Goal: Task Accomplishment & Management: Complete application form

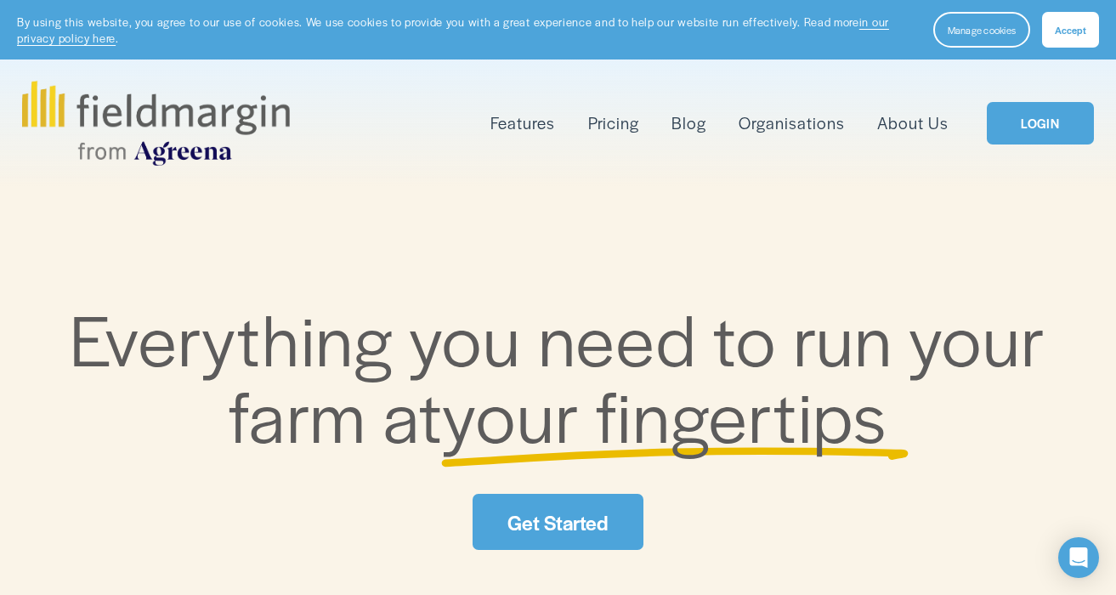
click at [558, 522] on link "Get Started" at bounding box center [558, 521] width 171 height 55
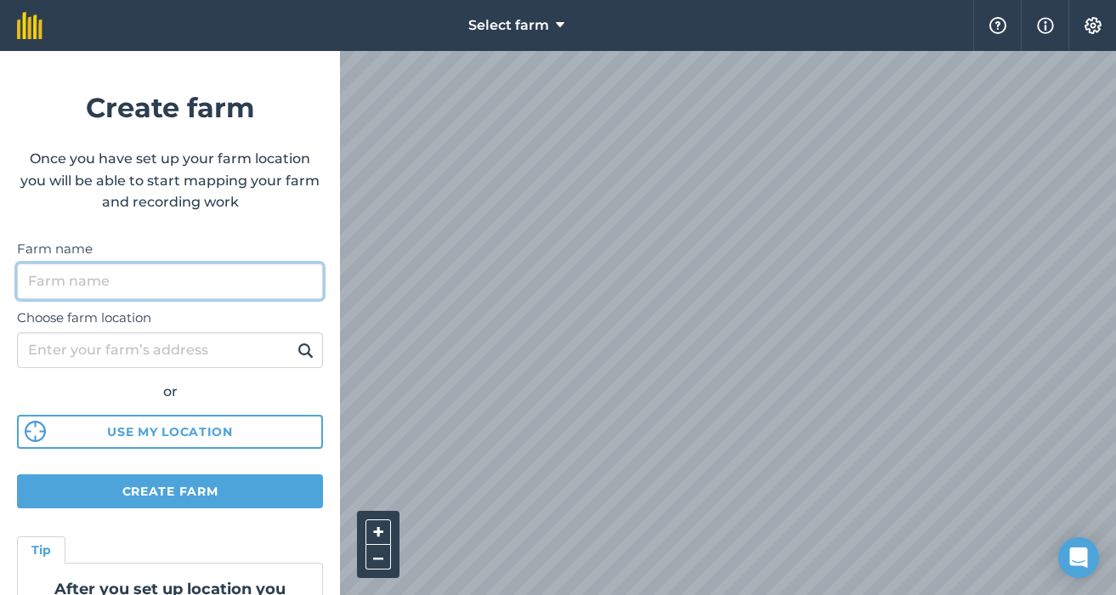
click at [116, 291] on input "Farm name" at bounding box center [170, 281] width 306 height 36
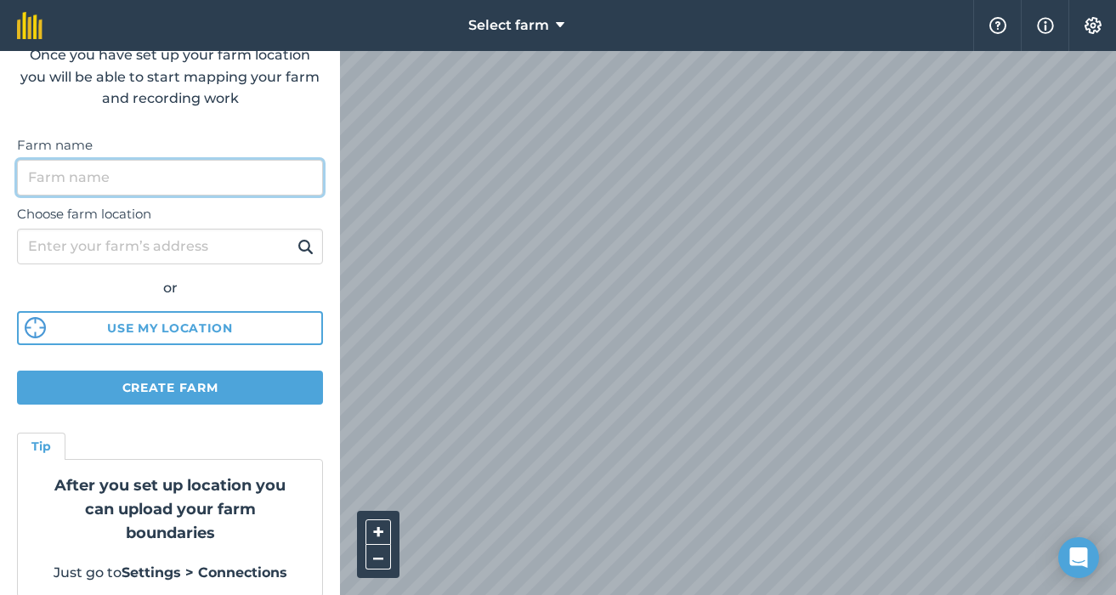
scroll to position [123, 0]
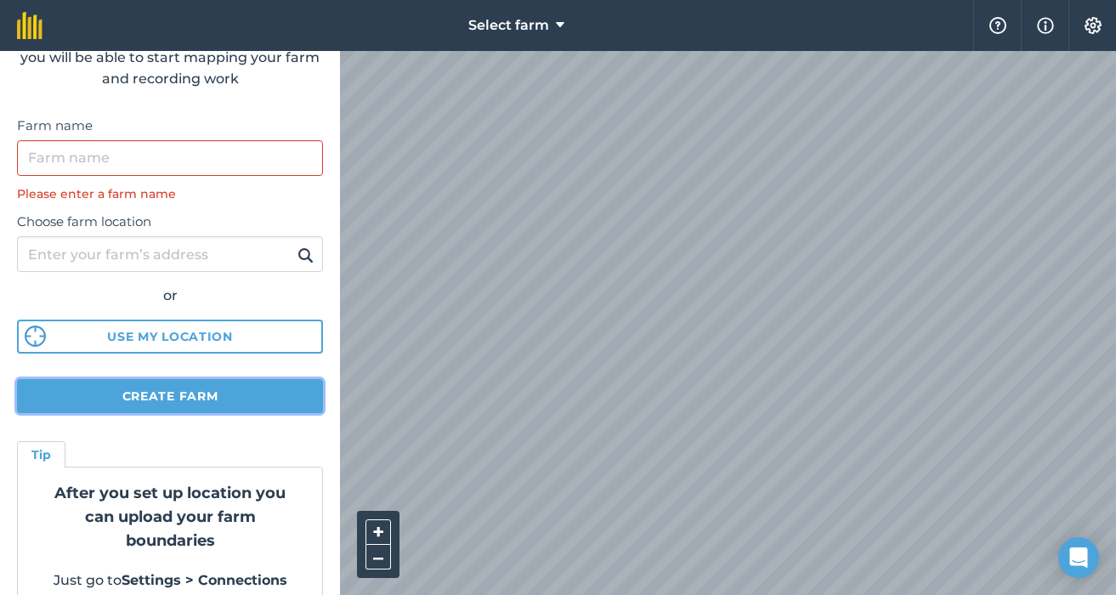
click at [195, 376] on form "Create farm Once you have set up your farm location you will be able to start m…" at bounding box center [170, 323] width 340 height 544
click at [193, 139] on div "Farm name Please enter a farm name" at bounding box center [170, 160] width 306 height 88
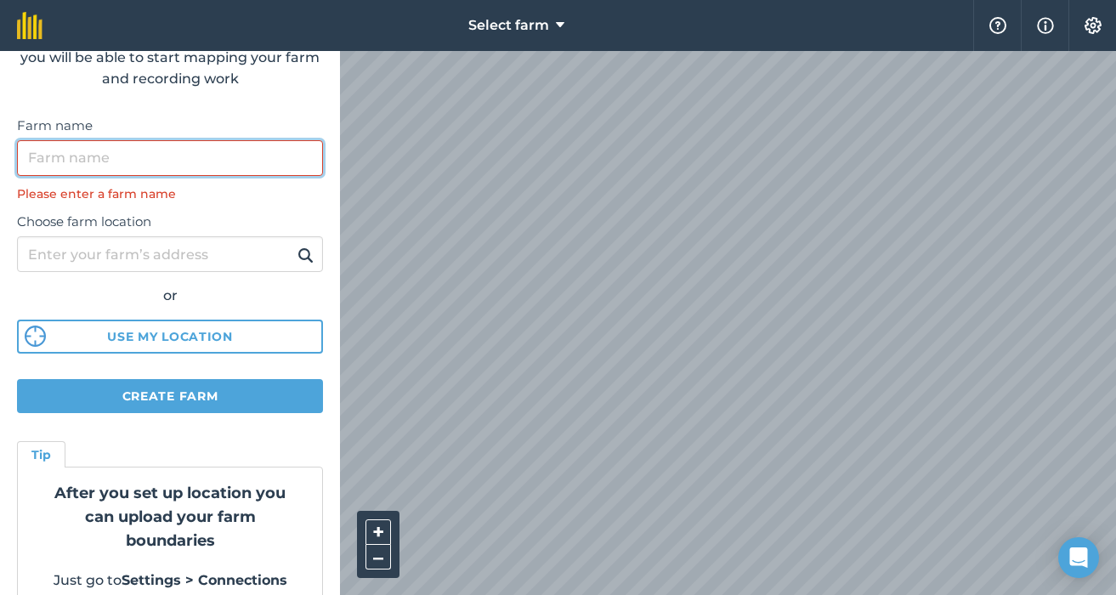
click at [194, 141] on input "Farm name" at bounding box center [170, 158] width 306 height 36
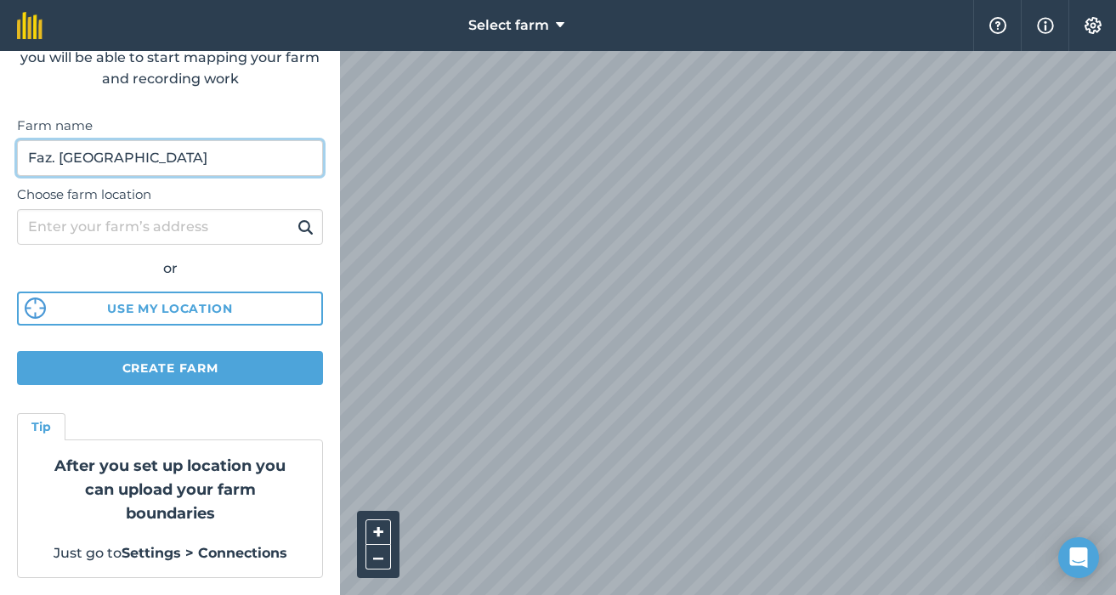
type input "Faz. Limeira"
click at [292, 216] on button at bounding box center [305, 227] width 26 height 22
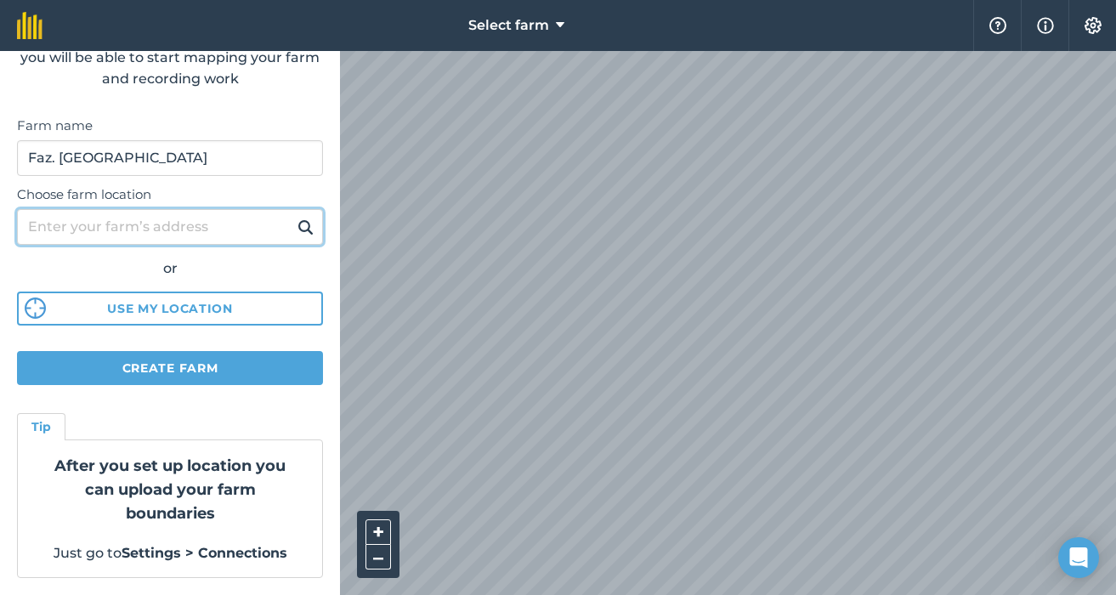
click at [301, 241] on input "Choose farm location" at bounding box center [170, 227] width 306 height 36
click at [305, 229] on img at bounding box center [305, 227] width 16 height 20
click at [183, 229] on input "Choose farm location" at bounding box center [170, 227] width 306 height 36
type input "Bahia"
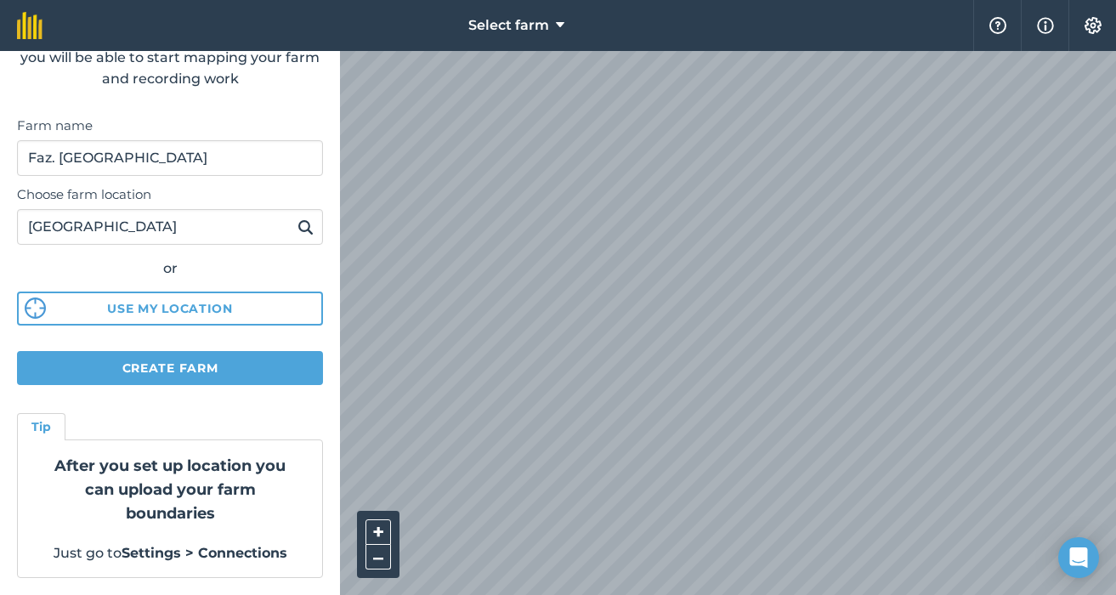
click at [303, 228] on img at bounding box center [305, 227] width 16 height 20
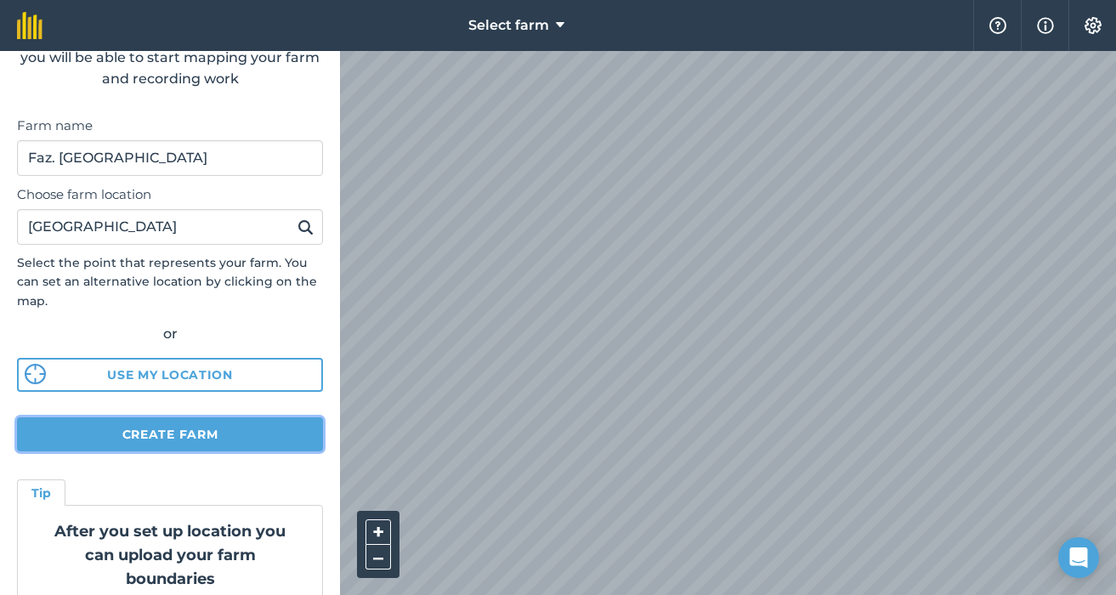
click at [193, 432] on button "Create farm" at bounding box center [170, 434] width 306 height 34
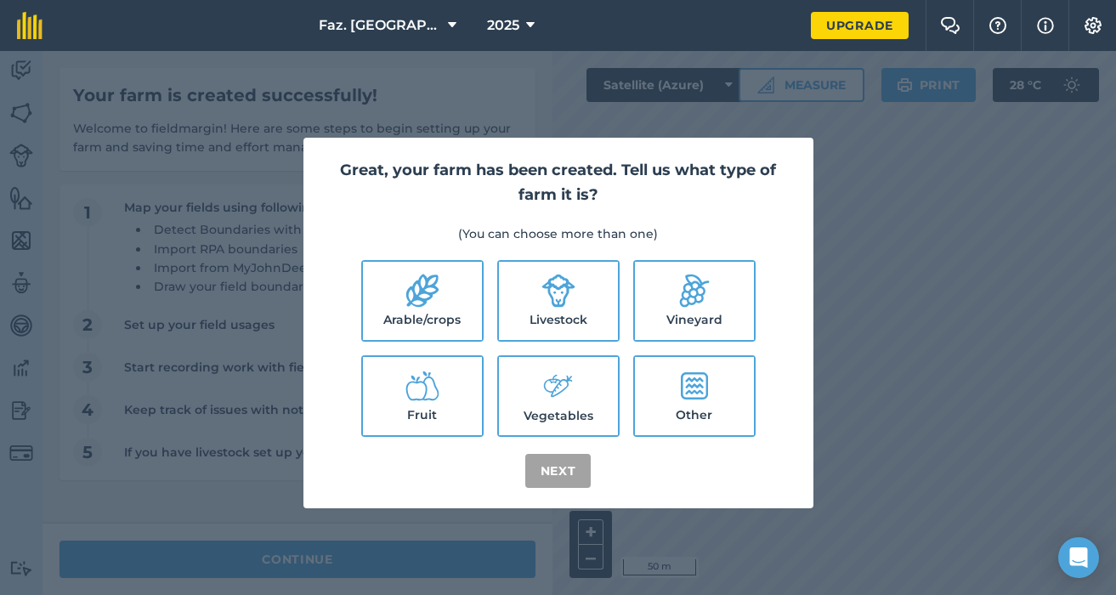
click at [726, 379] on label "Other" at bounding box center [694, 396] width 119 height 78
checkbox input "true"
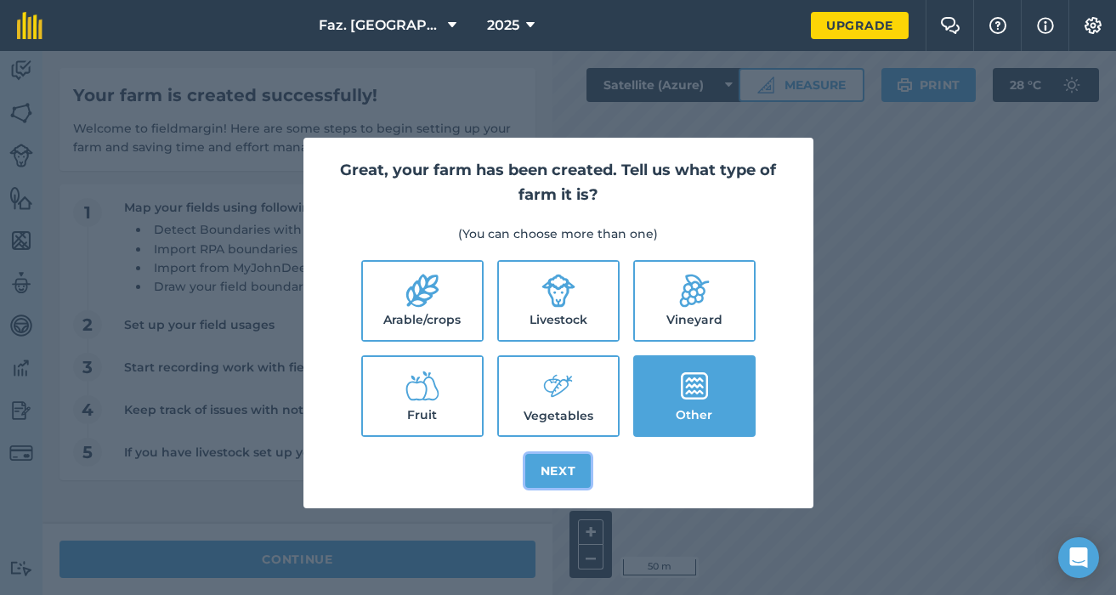
click at [558, 458] on button "Next" at bounding box center [558, 471] width 66 height 34
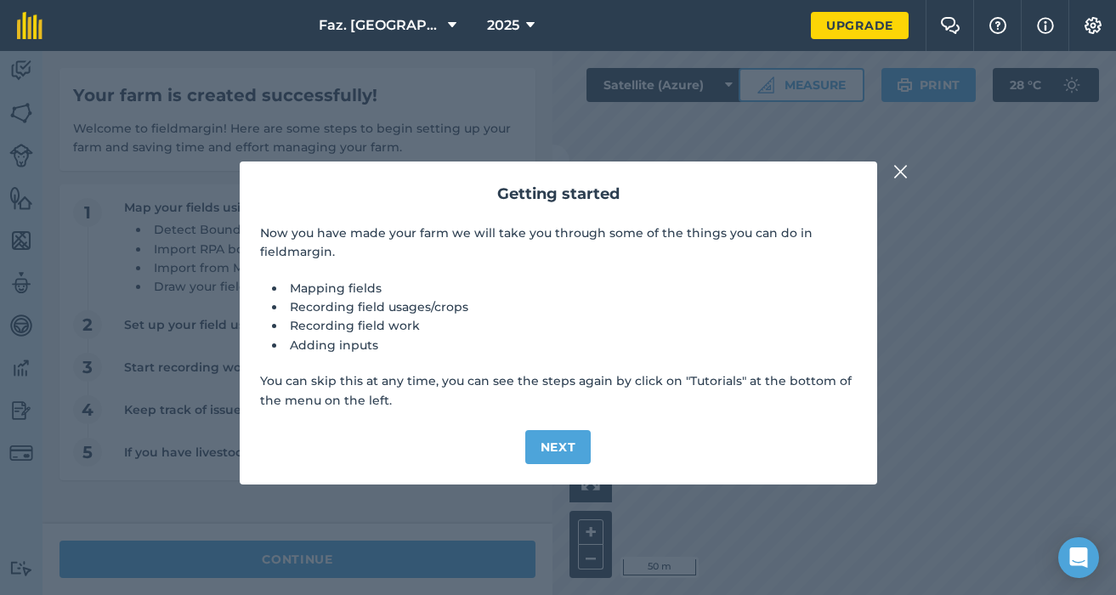
click at [595, 459] on div "Getting started Now you have made your farm we will take you through some of th…" at bounding box center [558, 322] width 637 height 323
click at [901, 173] on img at bounding box center [900, 171] width 15 height 20
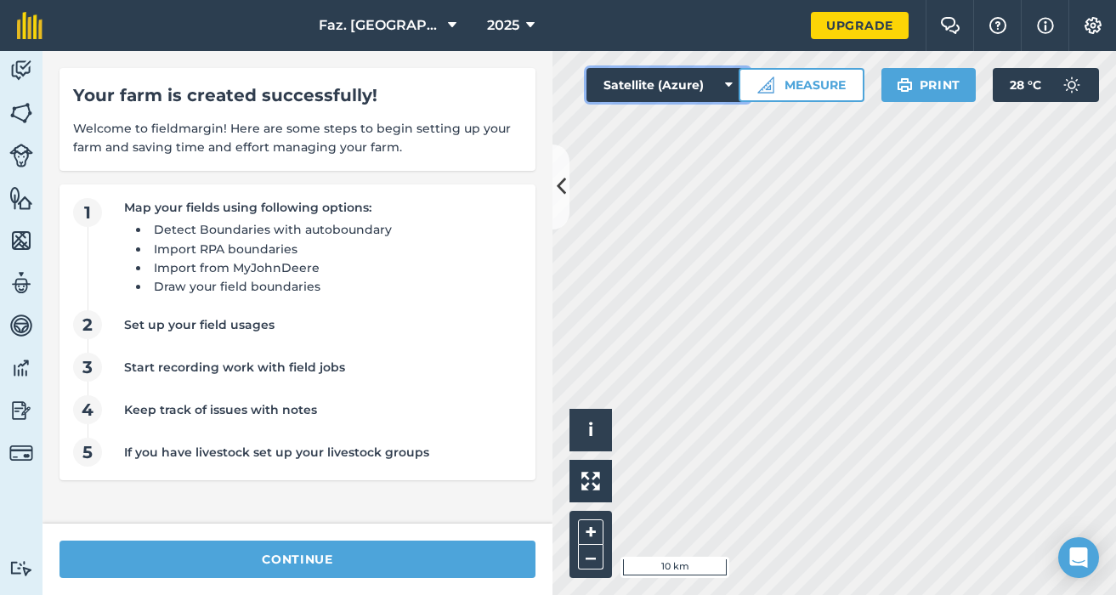
click at [676, 88] on button "Satellite (Azure)" at bounding box center [667, 85] width 163 height 34
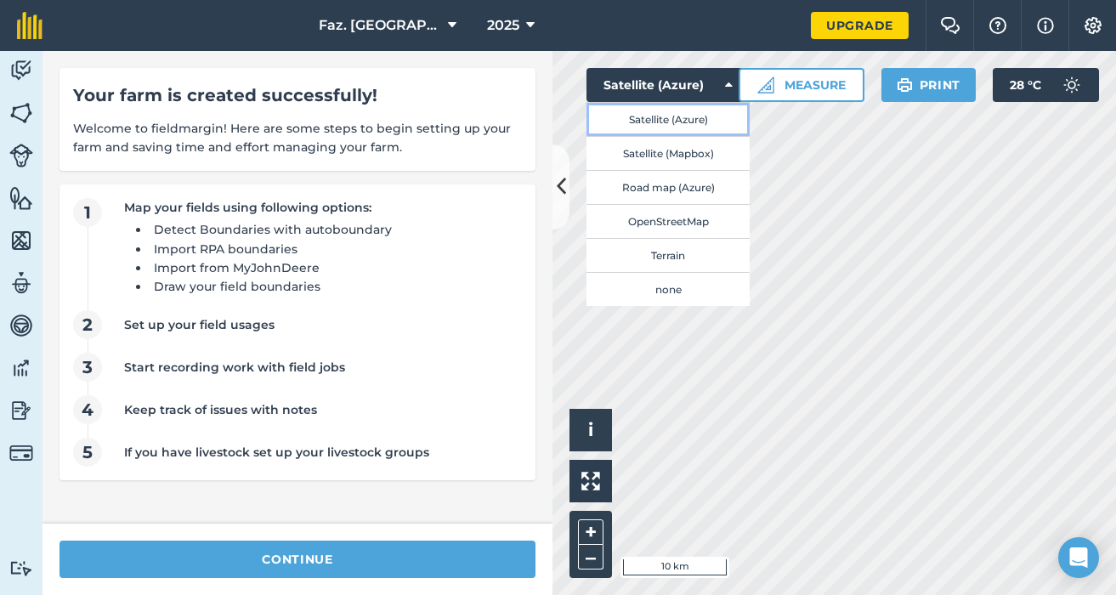
click at [698, 125] on button "Satellite (Azure)" at bounding box center [667, 119] width 163 height 34
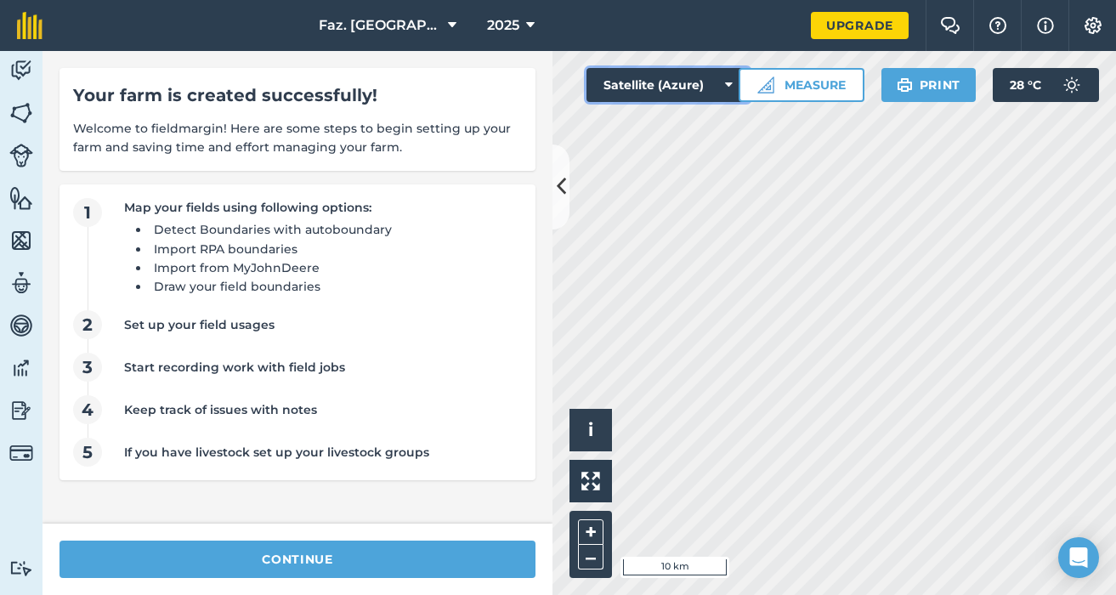
click at [696, 78] on button "Satellite (Azure)" at bounding box center [667, 85] width 163 height 34
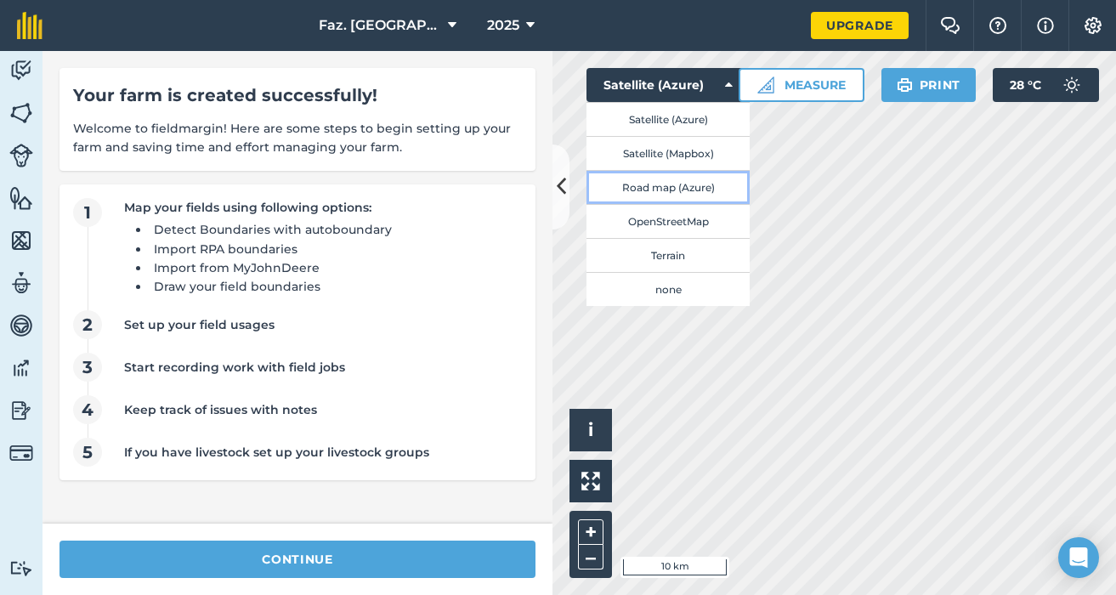
click at [679, 201] on button "Road map (Azure)" at bounding box center [667, 187] width 163 height 34
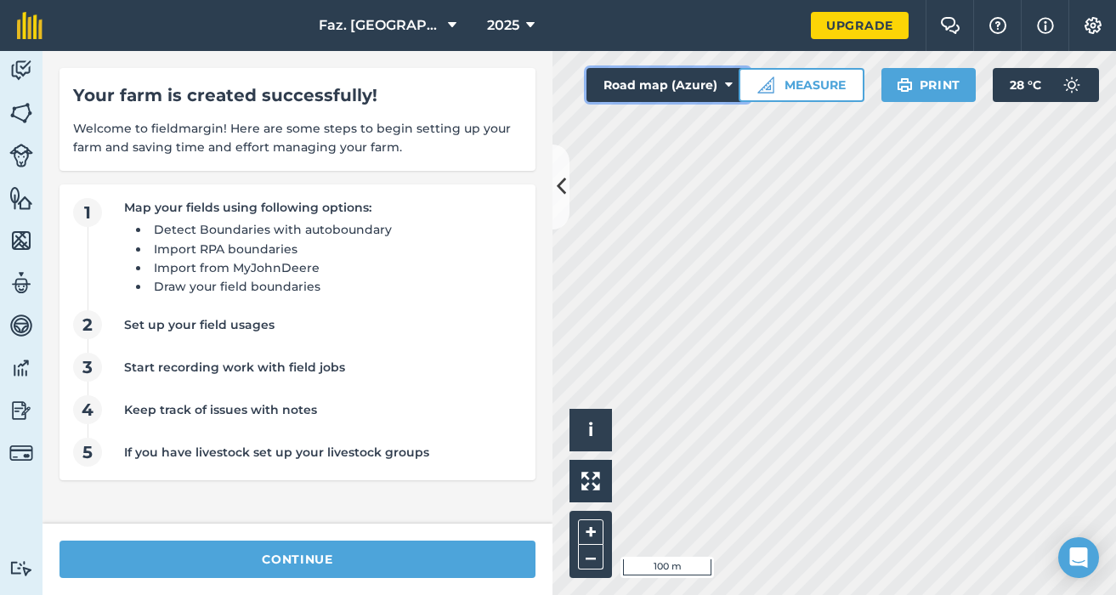
click at [654, 87] on button "Road map (Azure)" at bounding box center [667, 85] width 163 height 34
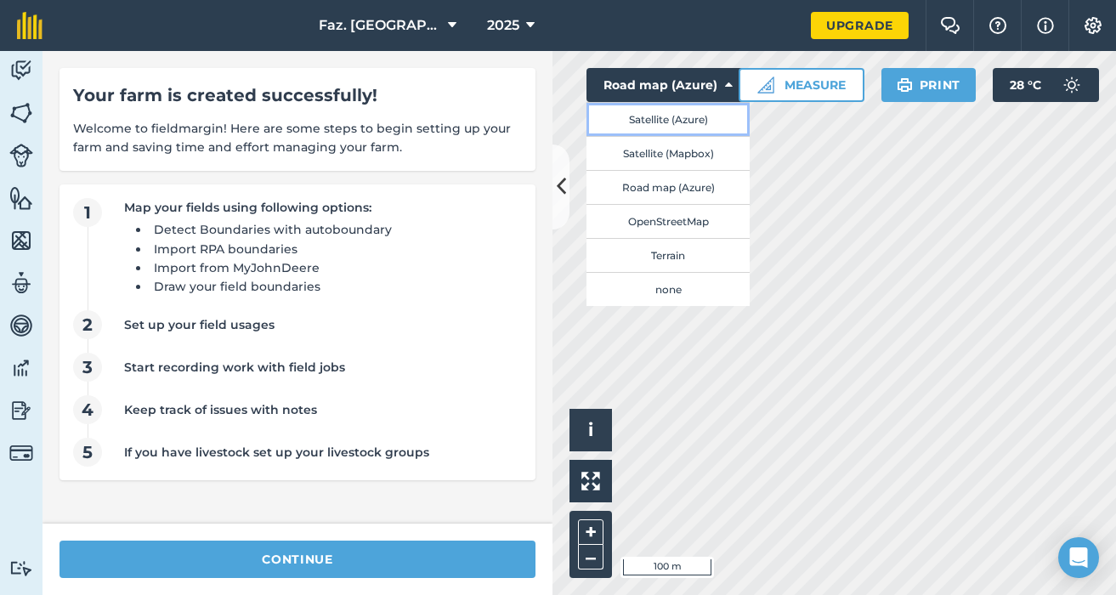
click at [671, 119] on button "Satellite (Azure)" at bounding box center [667, 119] width 163 height 34
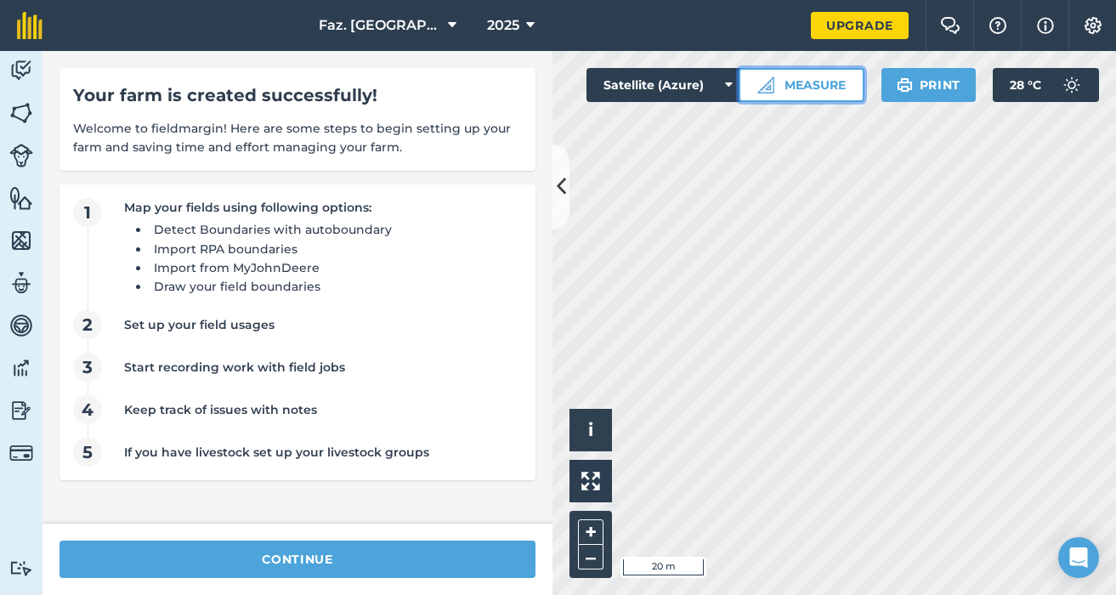
click at [811, 88] on button "Measure" at bounding box center [801, 85] width 126 height 34
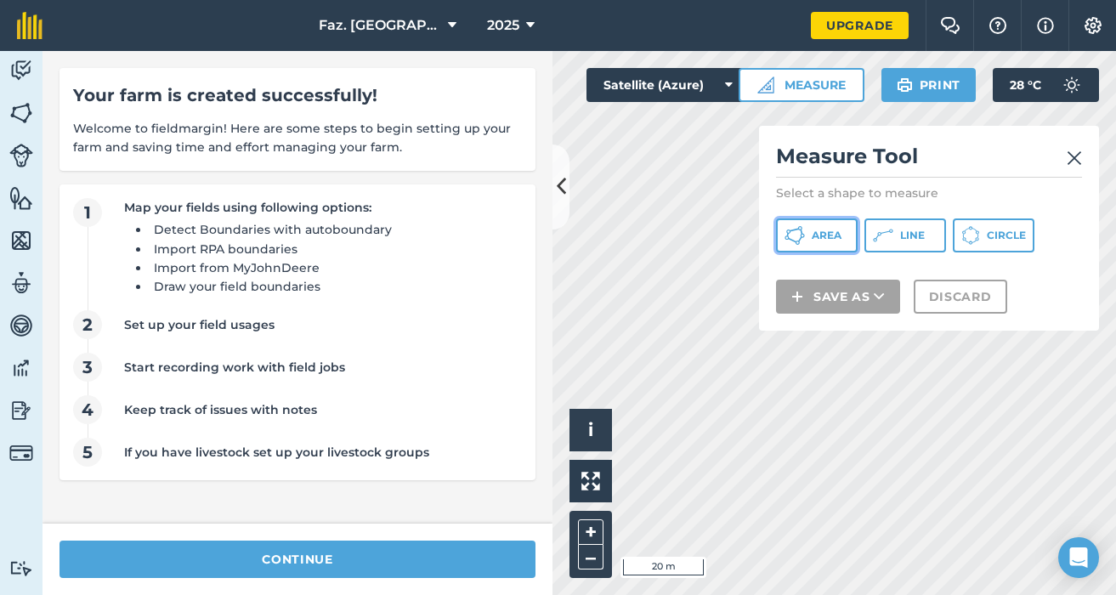
click at [814, 241] on span "Area" at bounding box center [827, 236] width 30 height 14
click at [563, 186] on icon at bounding box center [561, 187] width 9 height 30
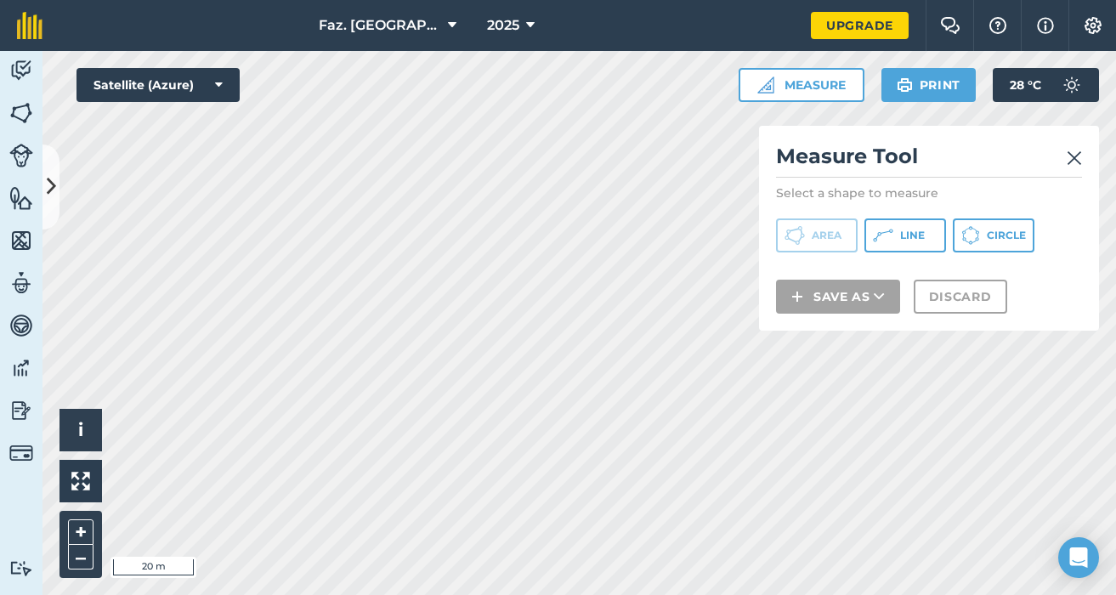
click at [614, 20] on div "Faz. Limeira 2025 Upgrade Farm Chat Help Info Settings Map printing is not avai…" at bounding box center [558, 297] width 1116 height 595
click at [675, 43] on div "Faz. Limeira 2025 Upgrade Farm Chat Help Info Settings Map printing is not avai…" at bounding box center [558, 297] width 1116 height 595
click at [476, 1] on div "Faz. Limeira 2025 Upgrade Farm Chat Help Info Settings Map printing is not avai…" at bounding box center [558, 297] width 1116 height 595
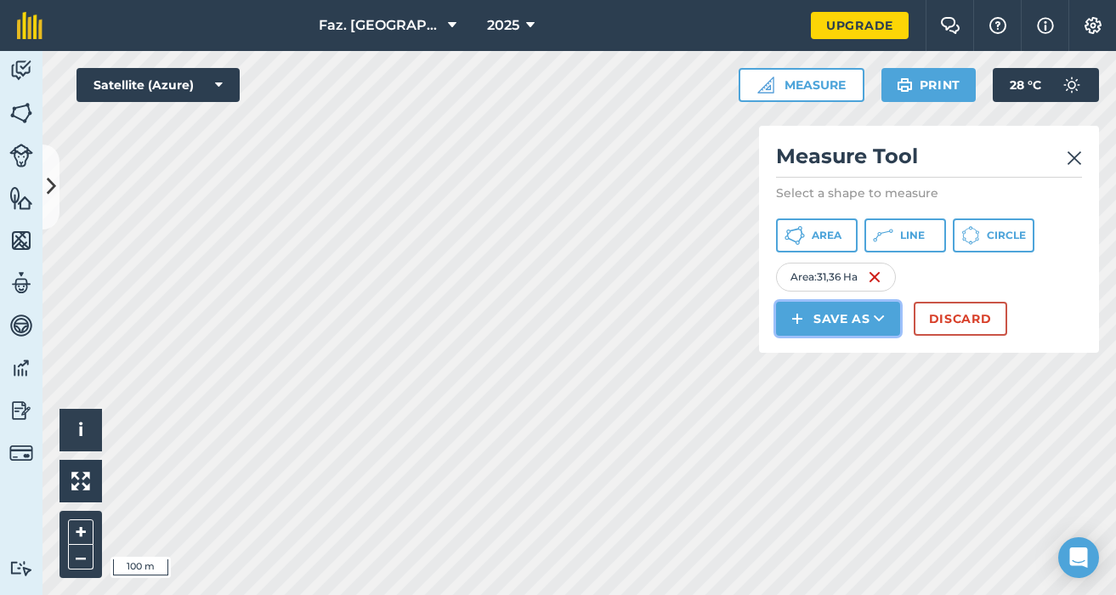
click at [869, 314] on button "Save as" at bounding box center [838, 319] width 124 height 34
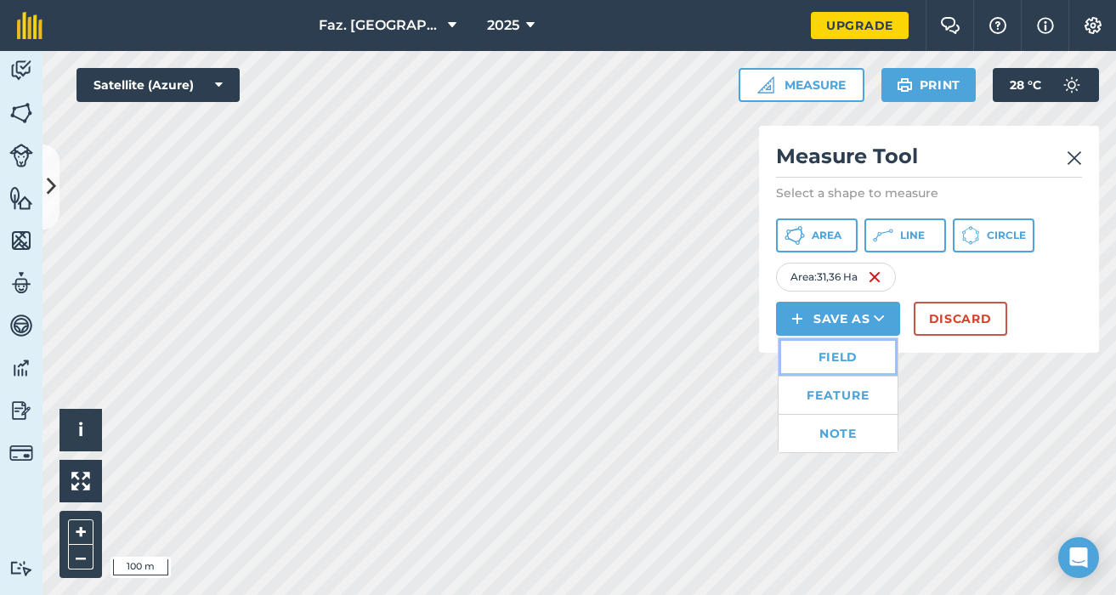
click at [850, 361] on link "Field" at bounding box center [837, 356] width 119 height 37
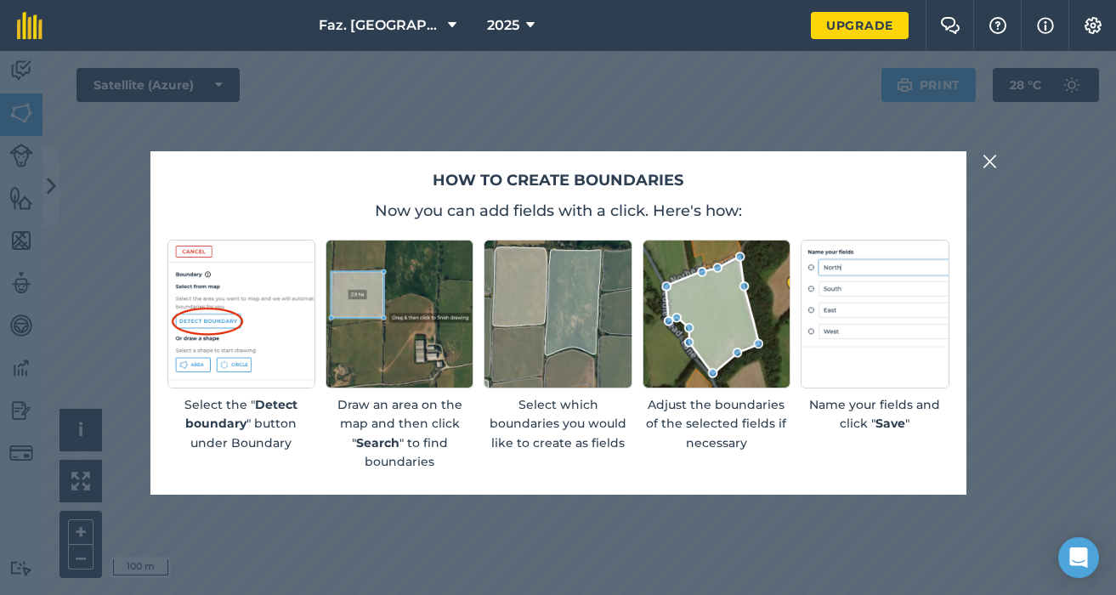
click at [989, 159] on img at bounding box center [989, 161] width 15 height 20
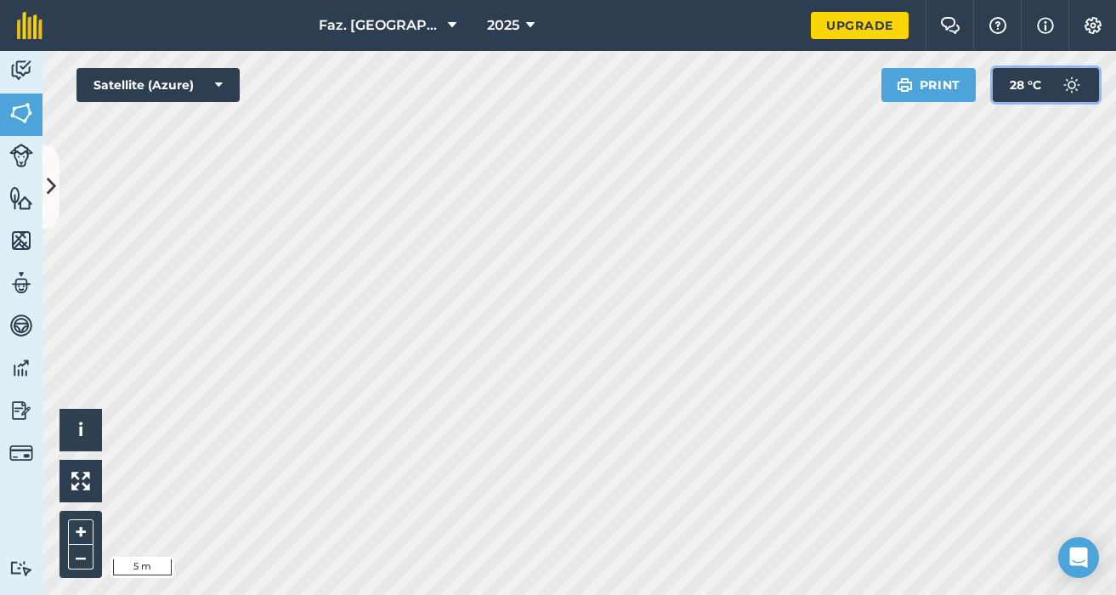
click at [1078, 82] on img at bounding box center [1072, 85] width 34 height 34
